Goal: Task Accomplishment & Management: Manage account settings

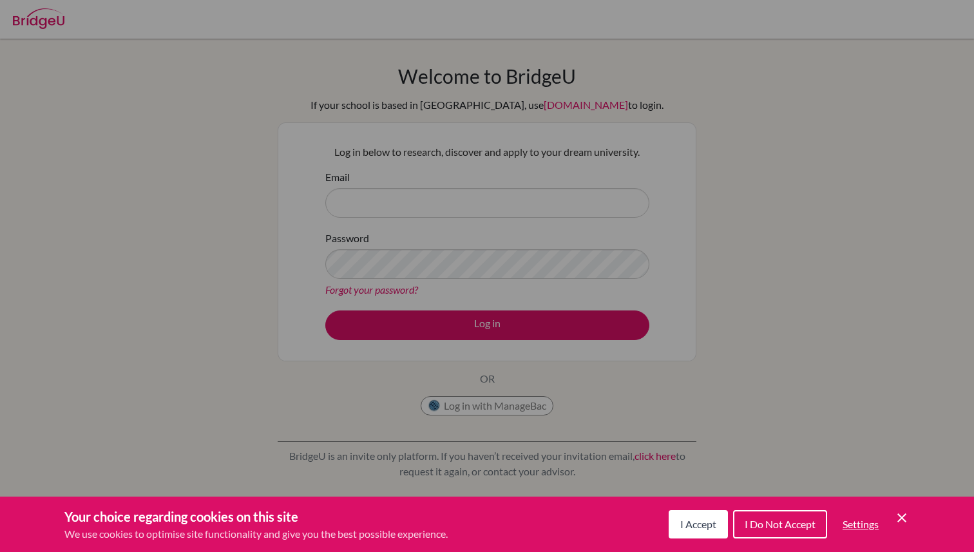
click at [687, 510] on div "I Accept I Do Not Accept Settings Cookie Control Close Icon" at bounding box center [789, 525] width 241 height 34
click at [684, 525] on span "I Accept" at bounding box center [698, 524] width 36 height 12
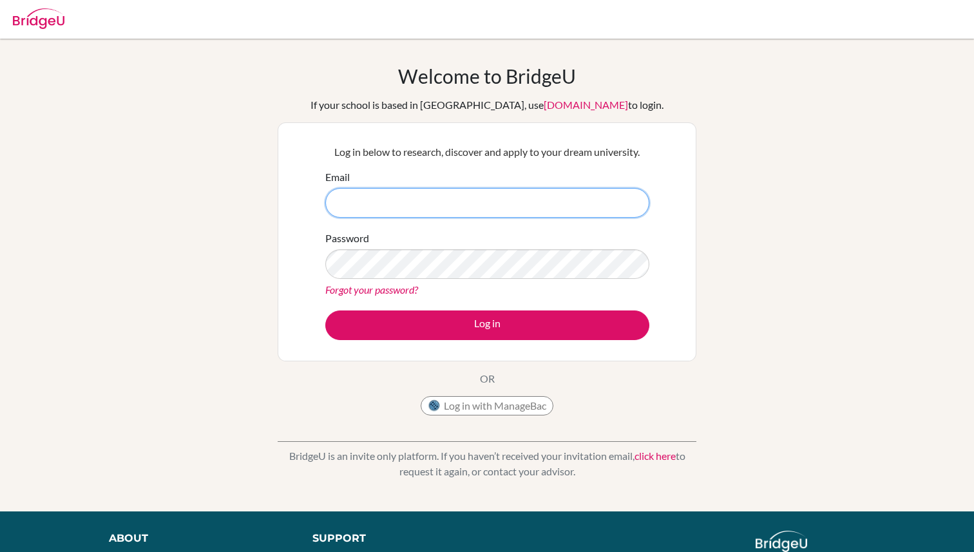
click at [436, 191] on input "Email" at bounding box center [487, 203] width 324 height 30
type input "[EMAIL_ADDRESS][DOMAIN_NAME]"
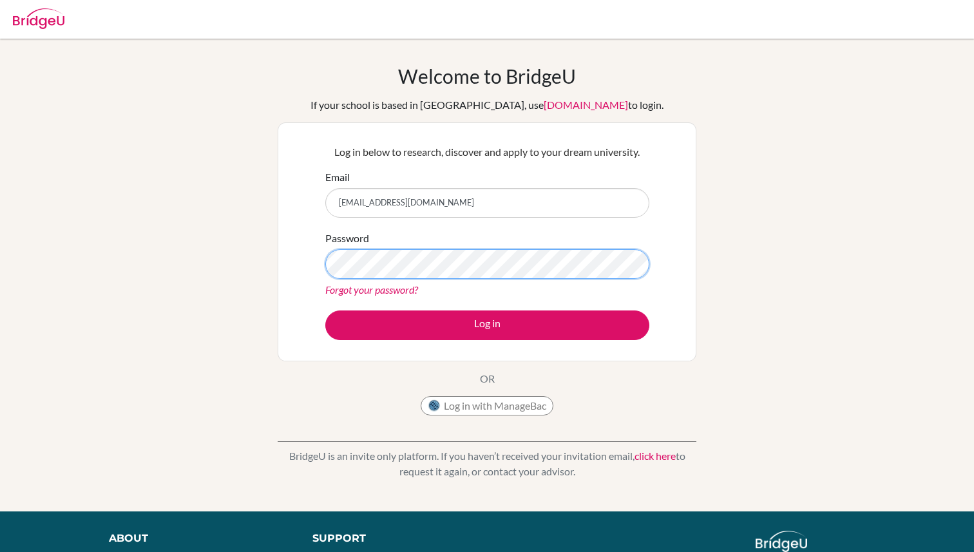
click at [325, 311] on button "Log in" at bounding box center [487, 326] width 324 height 30
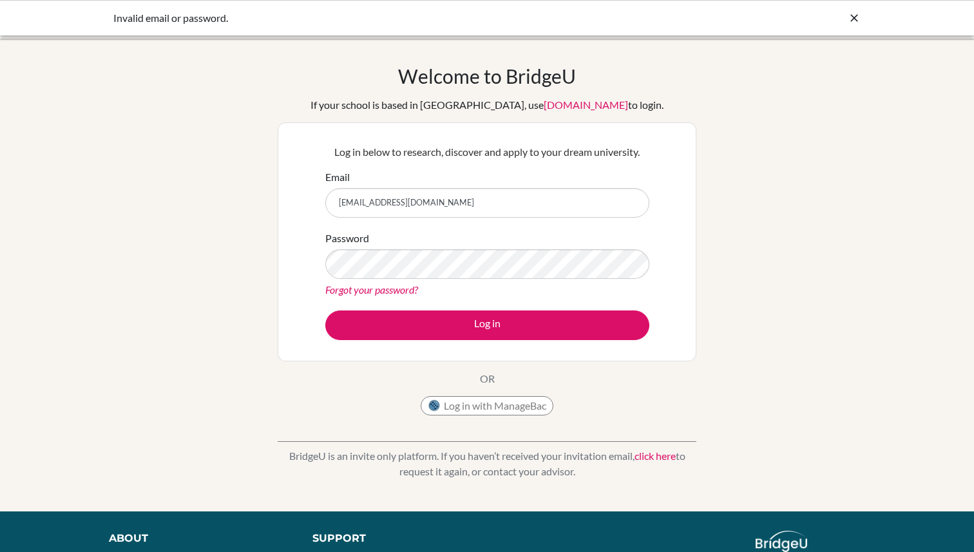
click at [406, 285] on link "Forgot your password?" at bounding box center [371, 290] width 93 height 12
click at [394, 291] on link "Forgot your password?" at bounding box center [371, 290] width 93 height 12
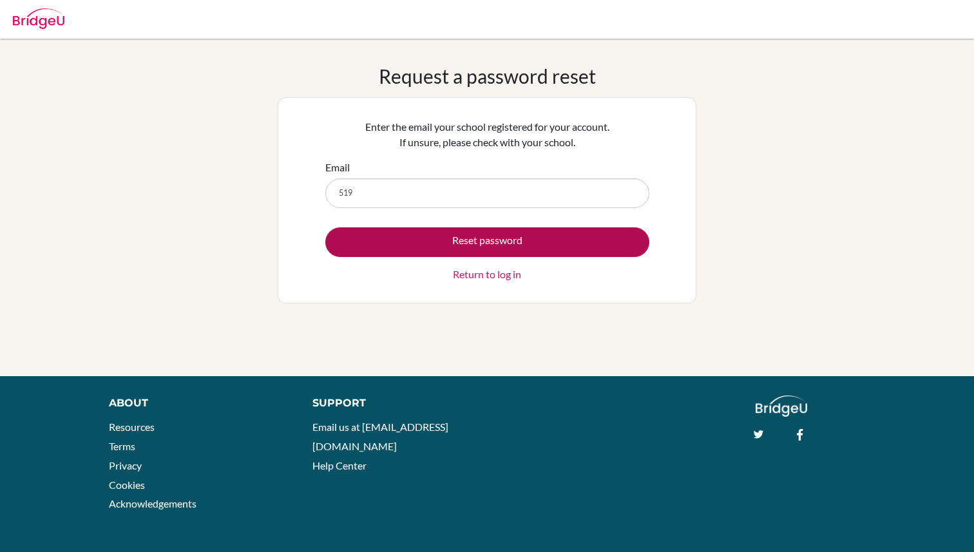
type input "51959@aisa.sch.ae"
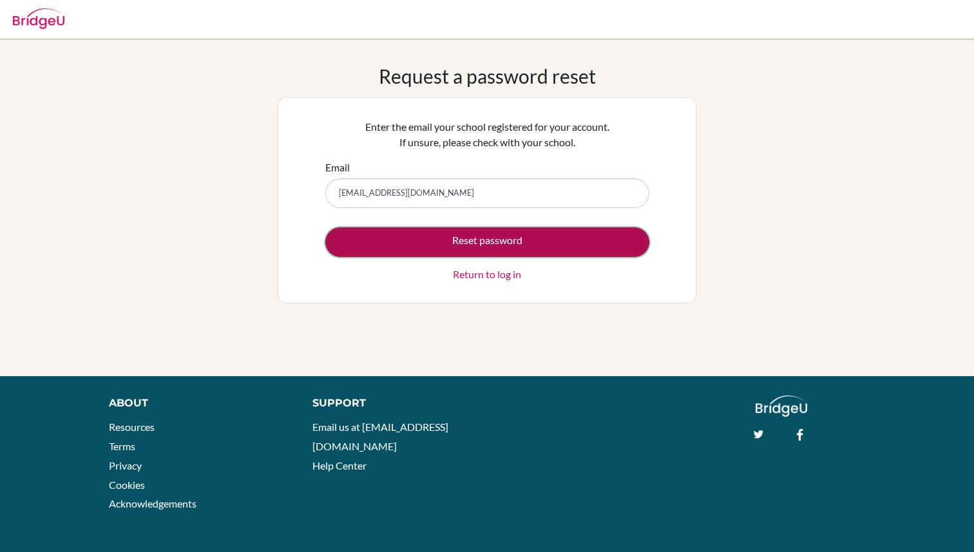
click at [443, 246] on button "Reset password" at bounding box center [487, 242] width 324 height 30
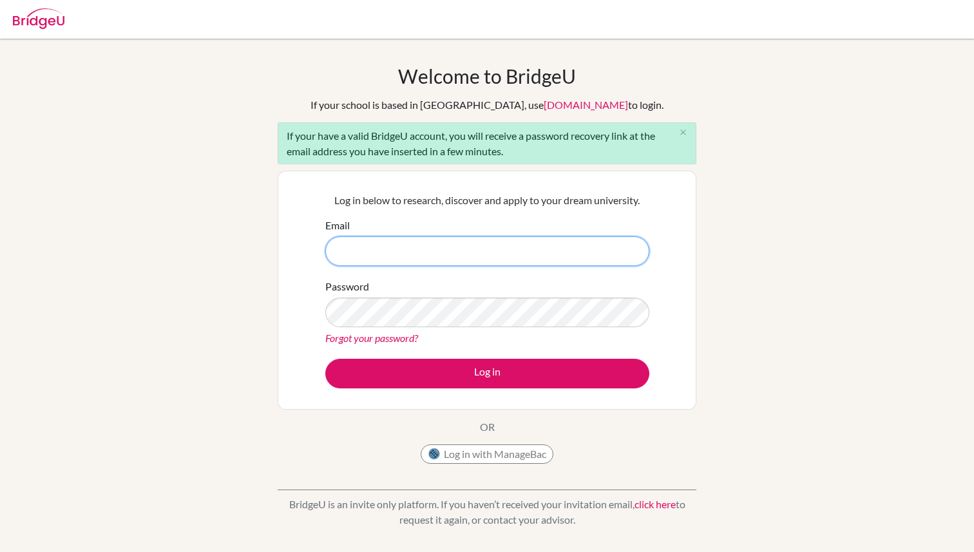
click at [411, 261] on input "Email" at bounding box center [487, 251] width 324 height 30
type input "51959@aisa.sch.ae"
click at [325, 359] on button "Log in" at bounding box center [487, 374] width 324 height 30
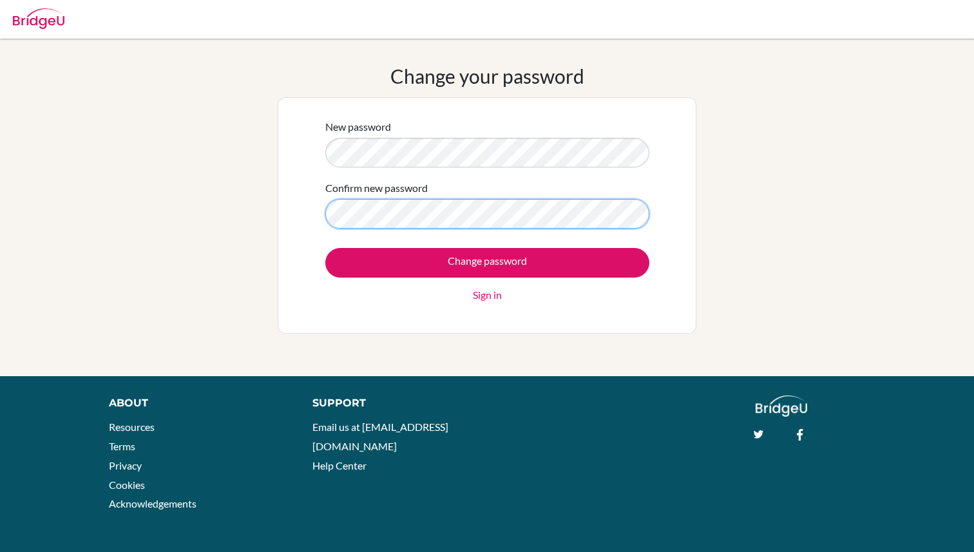
click at [325, 248] on input "Change password" at bounding box center [487, 263] width 324 height 30
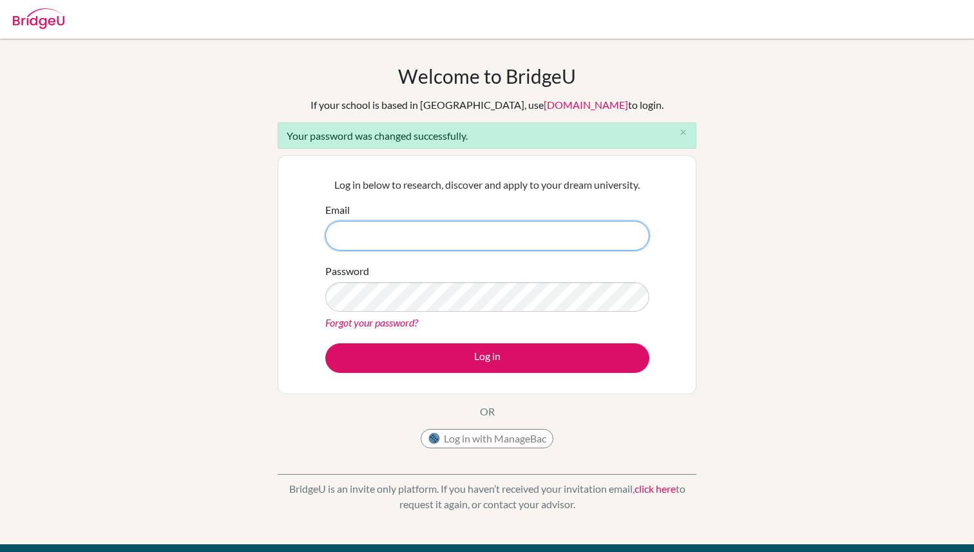
paste input "[EMAIL_ADDRESS][DOMAIN_NAME]"
type input "[EMAIL_ADDRESS][DOMAIN_NAME]"
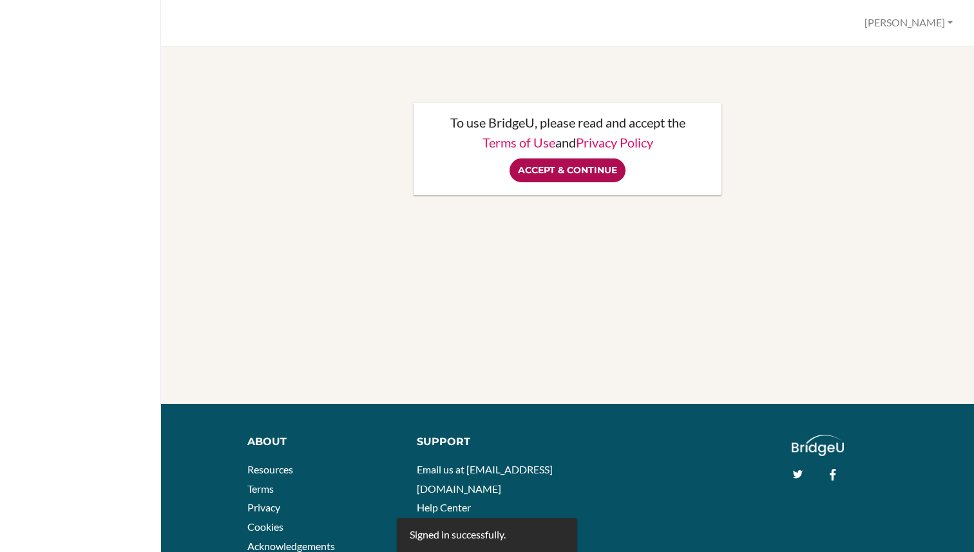
click at [543, 176] on input "Accept & Continue" at bounding box center [568, 171] width 116 height 24
